Goal: Transaction & Acquisition: Purchase product/service

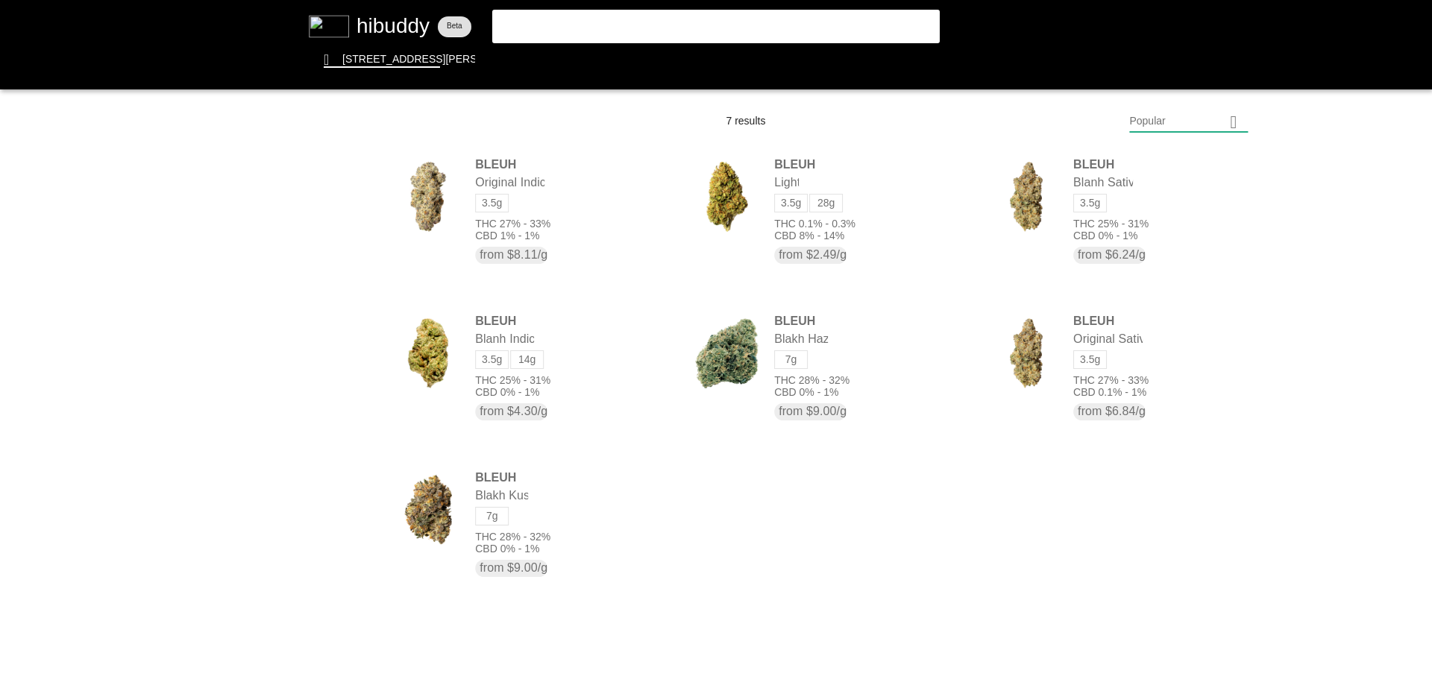
click at [785, 24] on flt-glass-pane at bounding box center [716, 339] width 1432 height 679
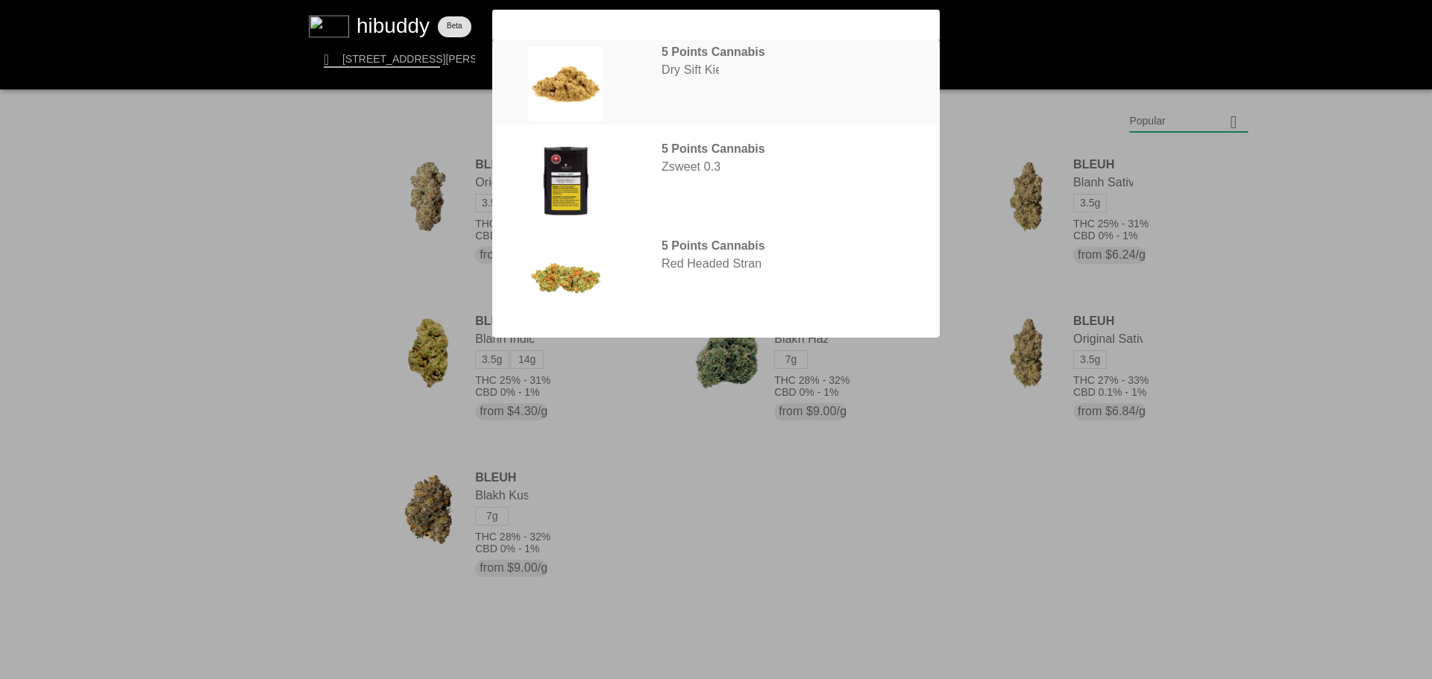
type input "5point"
click at [732, 72] on flt-glass-pane at bounding box center [716, 339] width 1432 height 679
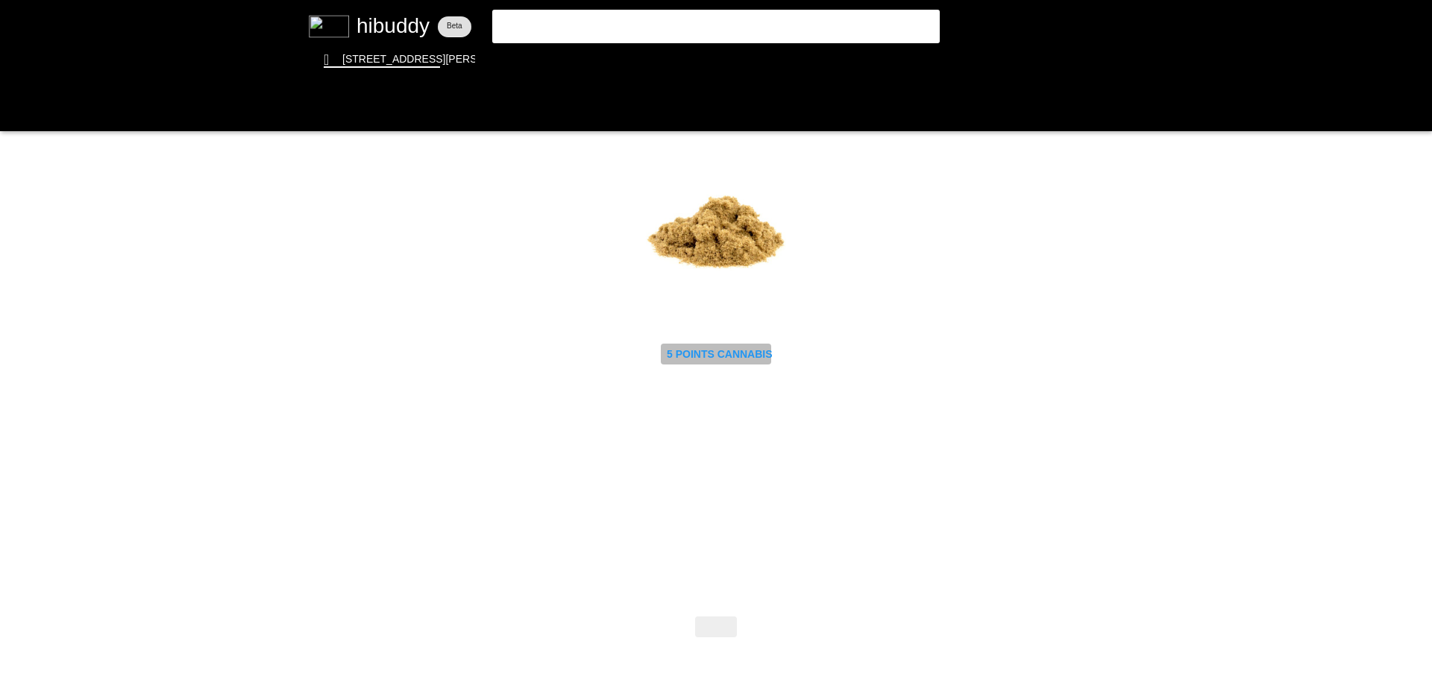
click at [743, 357] on flt-glass-pane at bounding box center [716, 339] width 1432 height 679
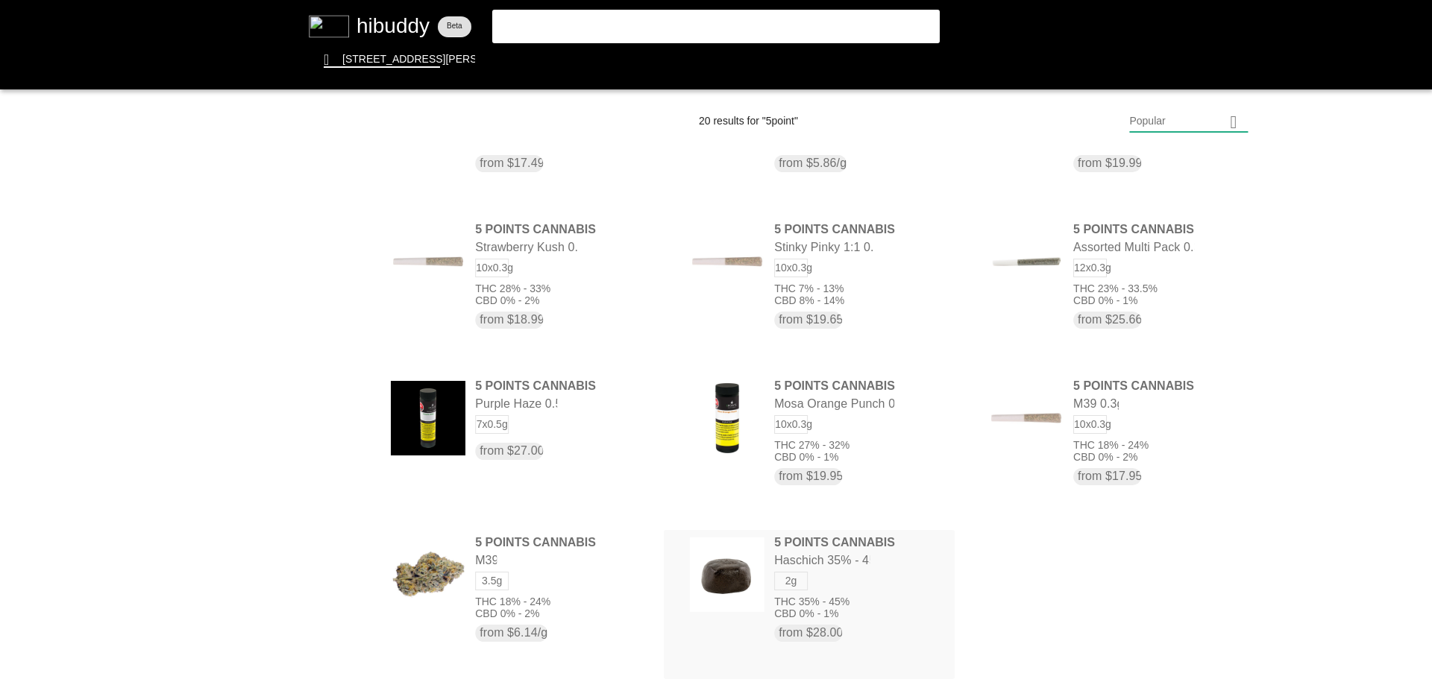
click at [877, 588] on flt-glass-pane at bounding box center [716, 339] width 1432 height 679
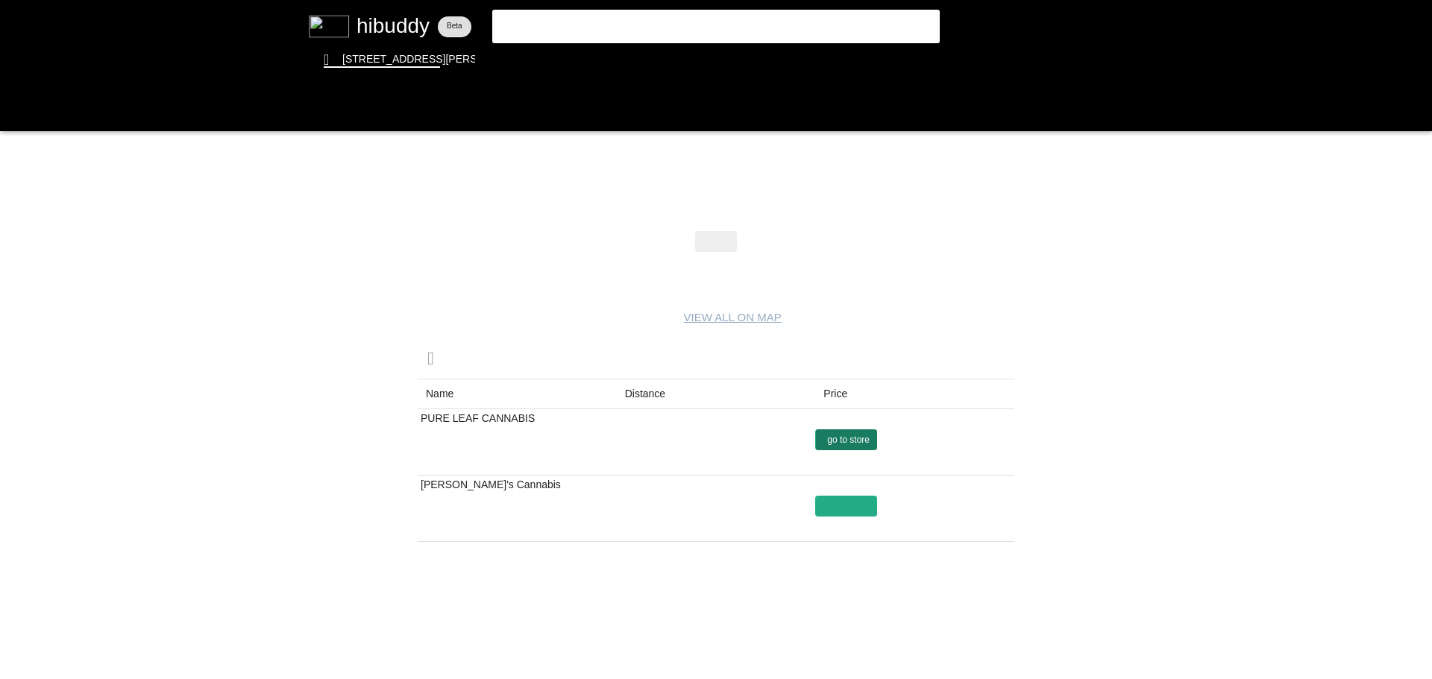
drag, startPoint x: 800, startPoint y: 430, endPoint x: 825, endPoint y: 441, distance: 27.3
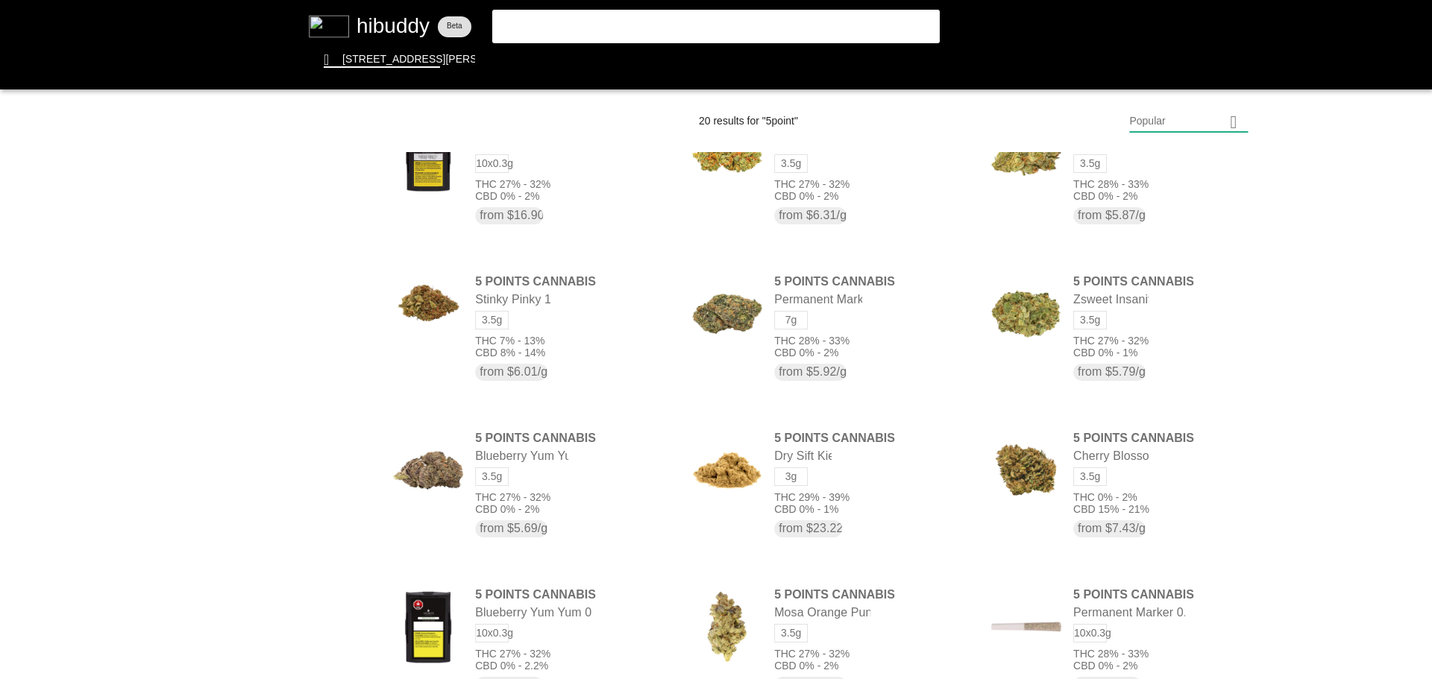
click at [1178, 121] on flt-glass-pane at bounding box center [716, 339] width 1432 height 679
click at [1183, 529] on flt-glass-pane at bounding box center [716, 339] width 1432 height 679
